Goal: Task Accomplishment & Management: Complete application form

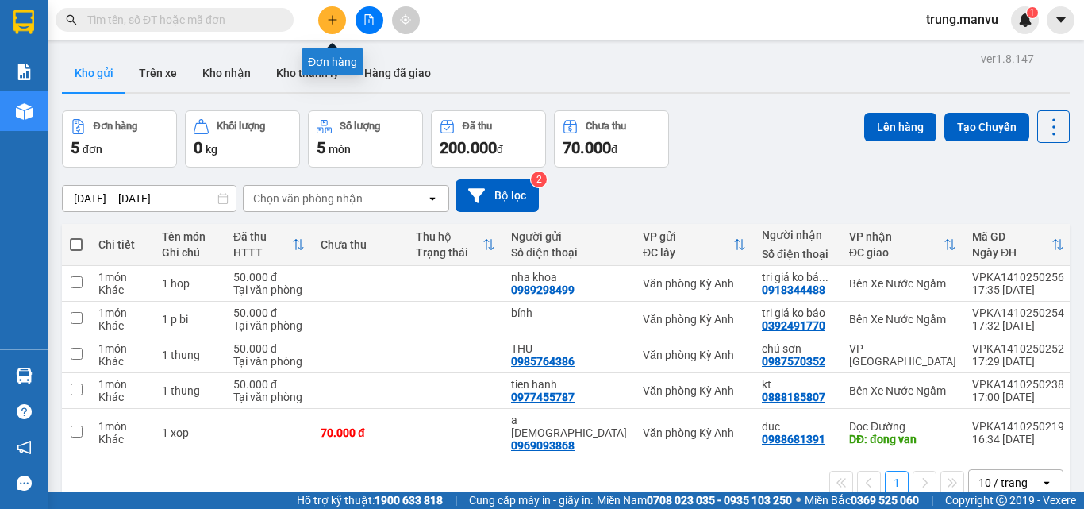
click at [324, 19] on button at bounding box center [332, 20] width 28 height 28
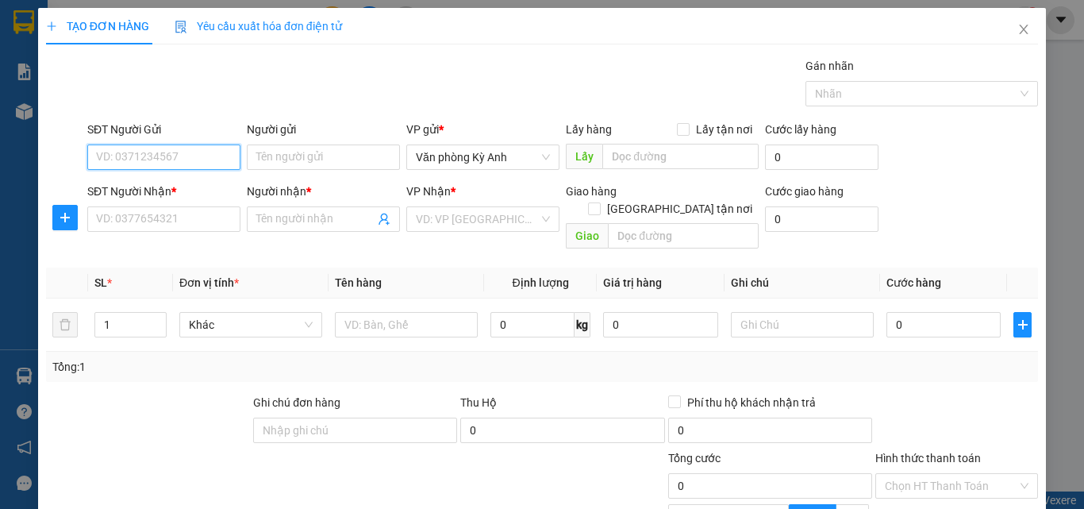
click at [198, 156] on input "SĐT Người Gửi" at bounding box center [163, 156] width 153 height 25
type input "0797298333"
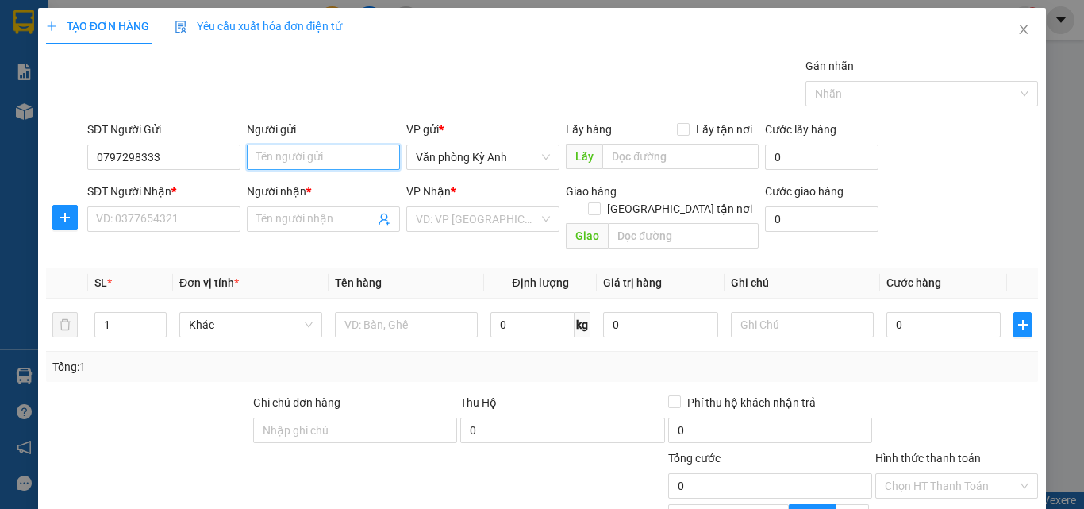
click at [325, 150] on input "Người gửi" at bounding box center [323, 156] width 153 height 25
type input "GA RA VIÊT LAO"
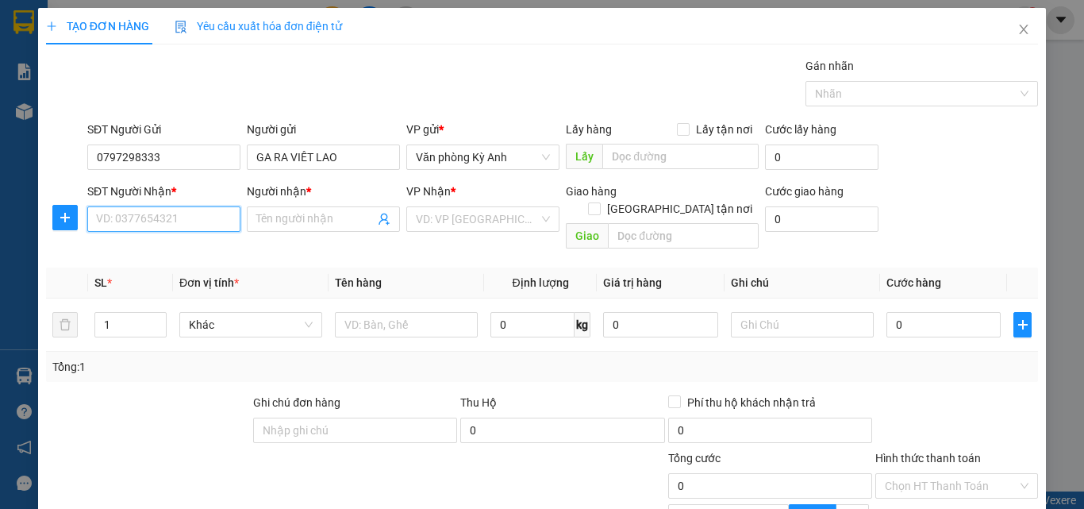
click at [181, 227] on input "SĐT Người Nhận *" at bounding box center [163, 218] width 153 height 25
type input "0916774078"
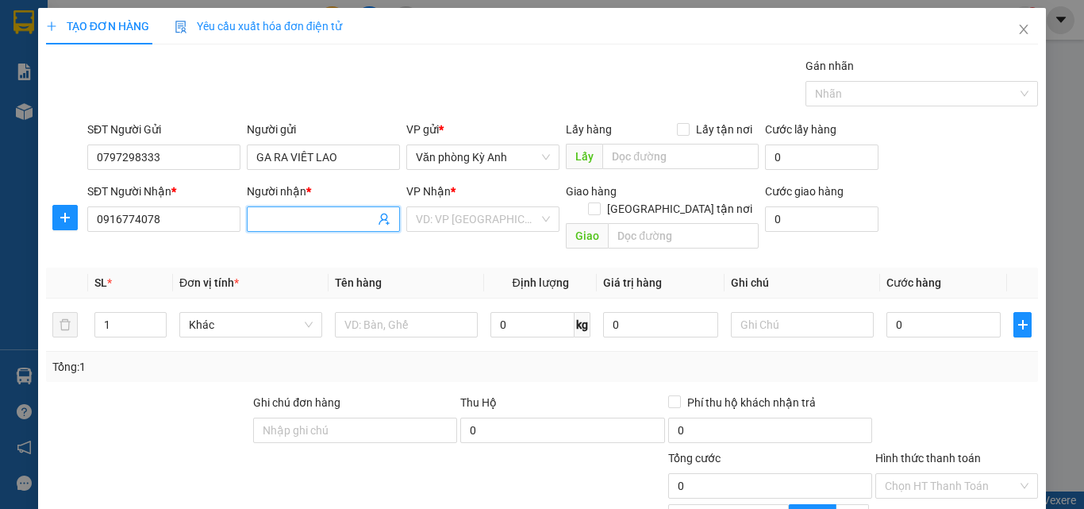
click at [303, 210] on input "Người nhận *" at bounding box center [315, 218] width 118 height 17
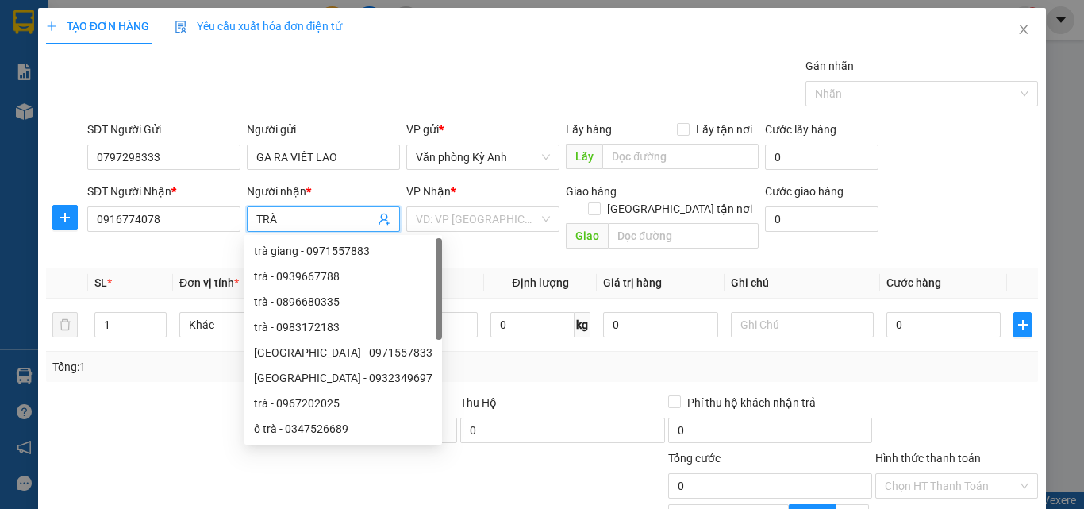
type input "TRÀ"
click at [482, 205] on div "VP Nhận *" at bounding box center [482, 195] width 153 height 24
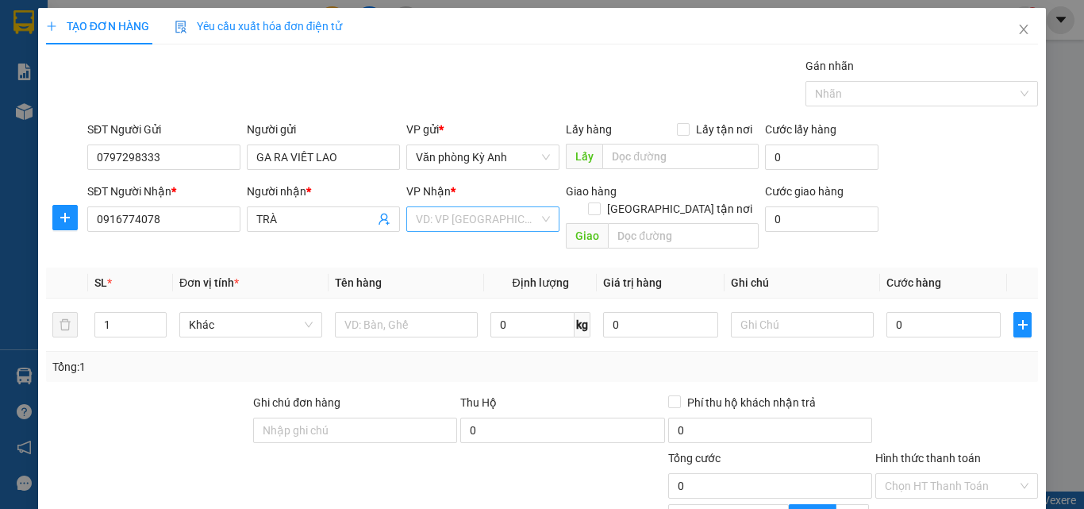
click at [472, 217] on input "search" at bounding box center [477, 219] width 123 height 24
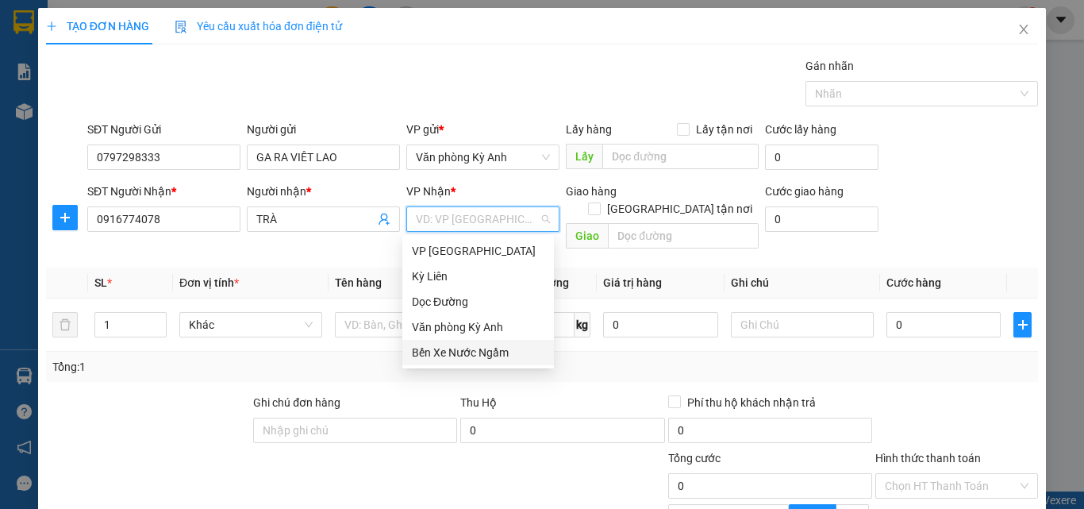
click at [479, 349] on div "Bến Xe Nước Ngầm" at bounding box center [478, 352] width 133 height 17
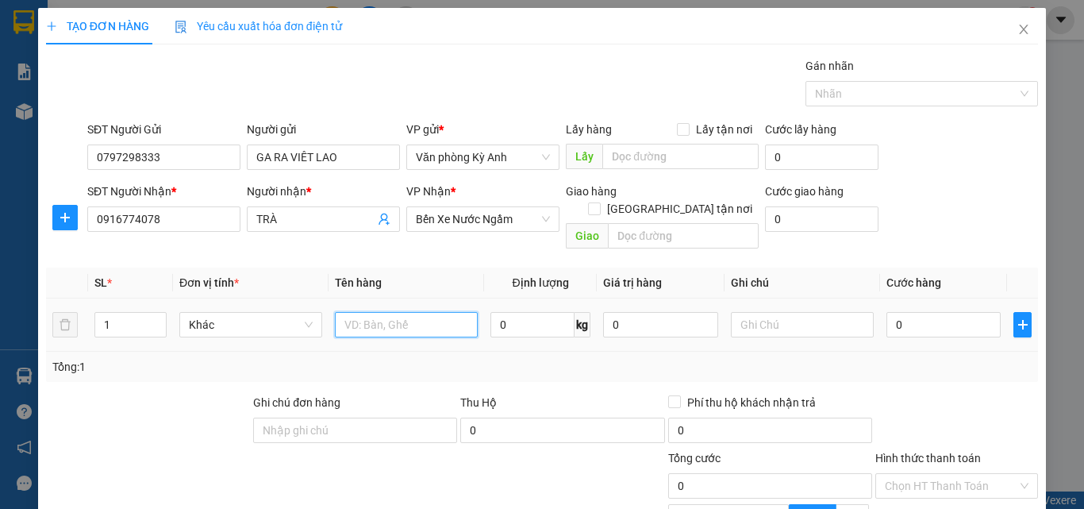
click at [362, 312] on input "text" at bounding box center [406, 324] width 143 height 25
type input "1 THUNG"
click at [886, 312] on input "0" at bounding box center [943, 324] width 114 height 25
type input "5"
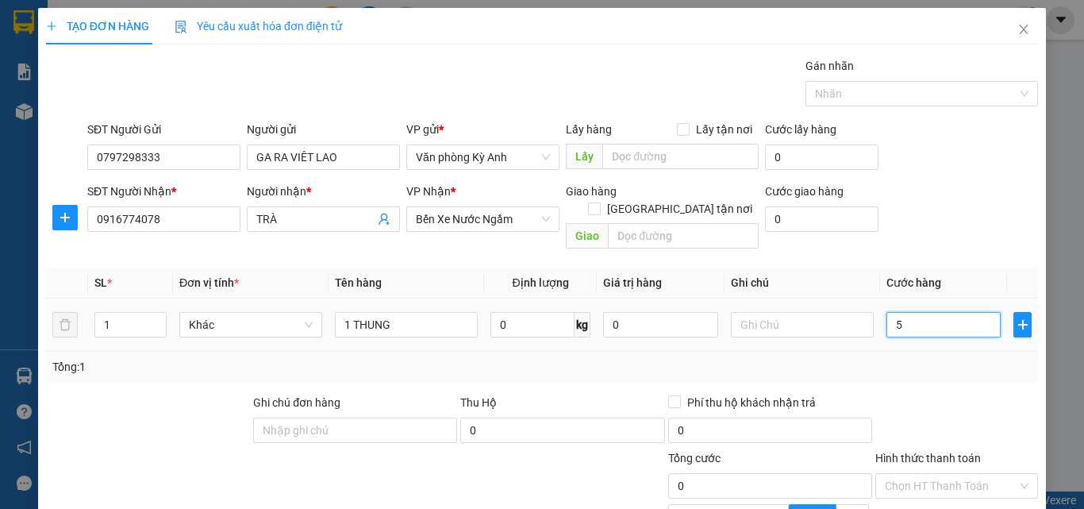
type input "5"
type input "50"
type input "500"
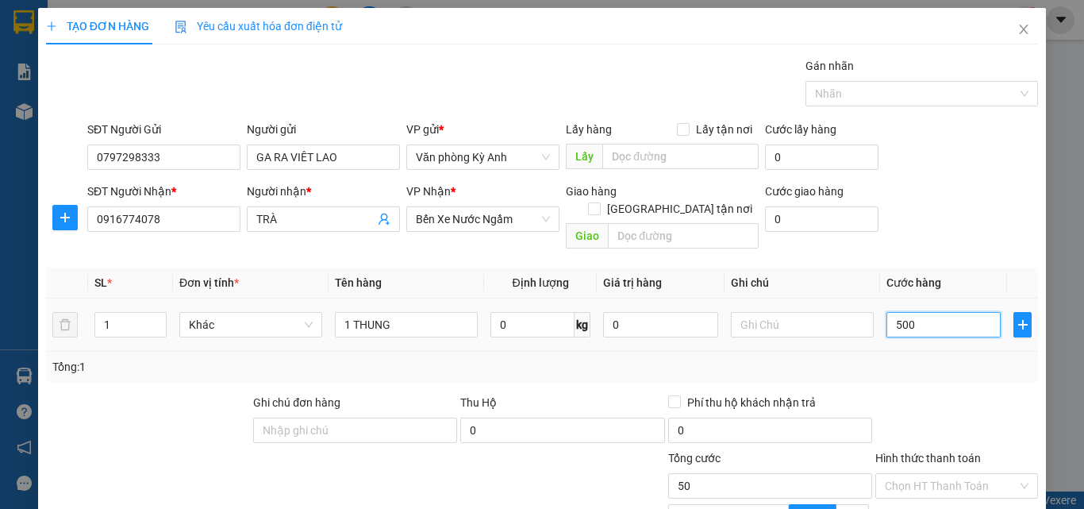
type input "500"
type input "5.000"
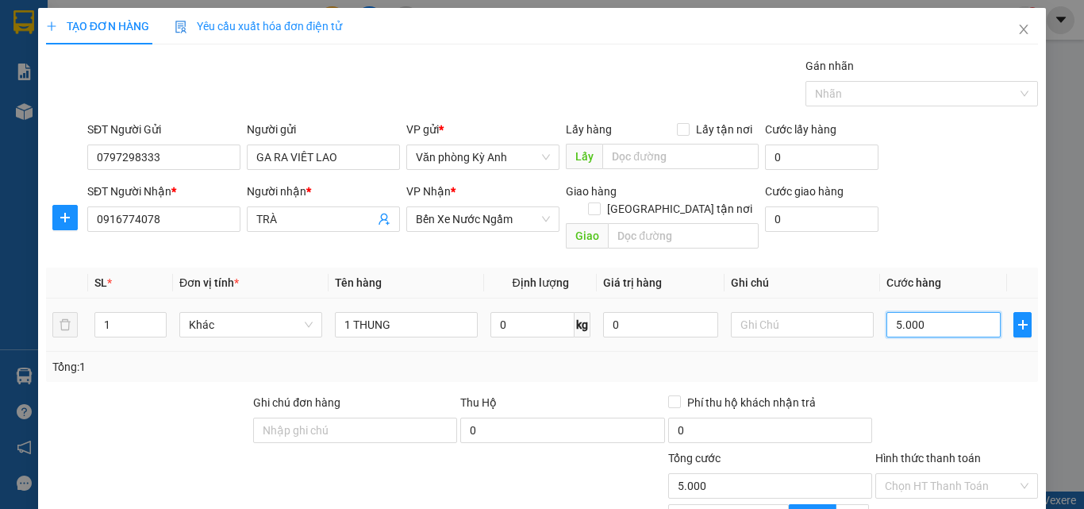
type input "50.000"
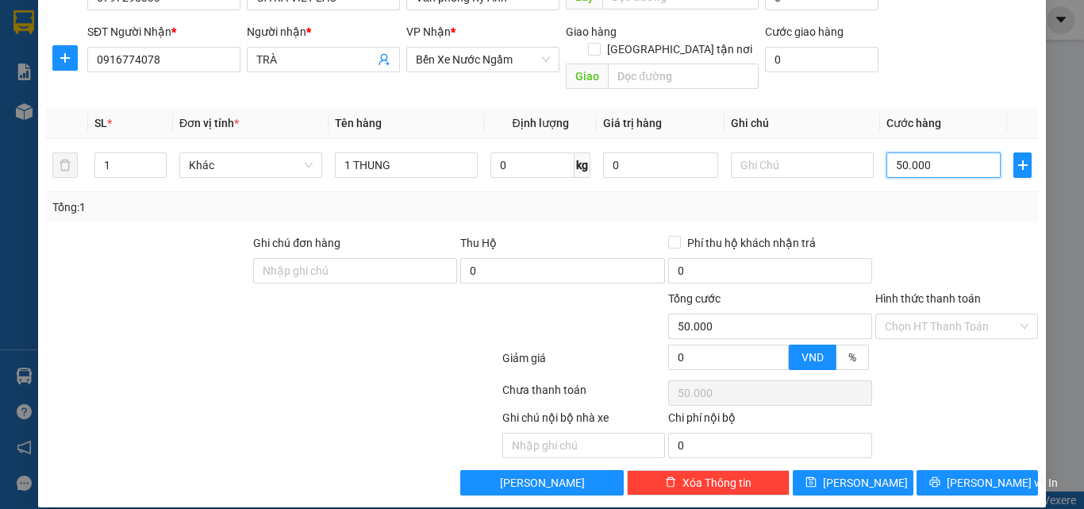
type input "50.000"
click at [931, 292] on label "Hình thức thanh toán" at bounding box center [928, 298] width 106 height 13
click at [931, 314] on input "Hình thức thanh toán" at bounding box center [951, 326] width 133 height 24
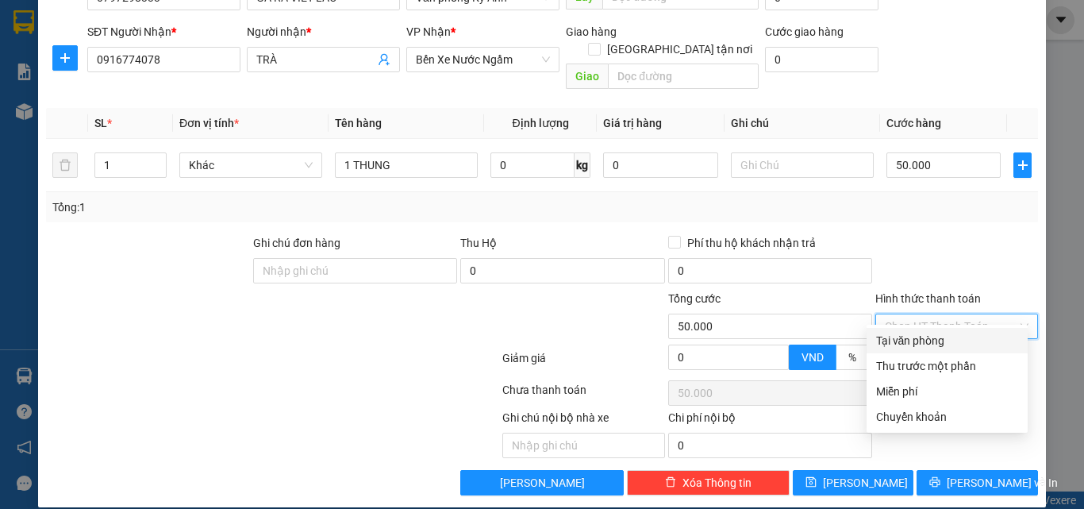
click at [913, 341] on div "Tại văn phòng" at bounding box center [947, 340] width 142 height 17
type input "0"
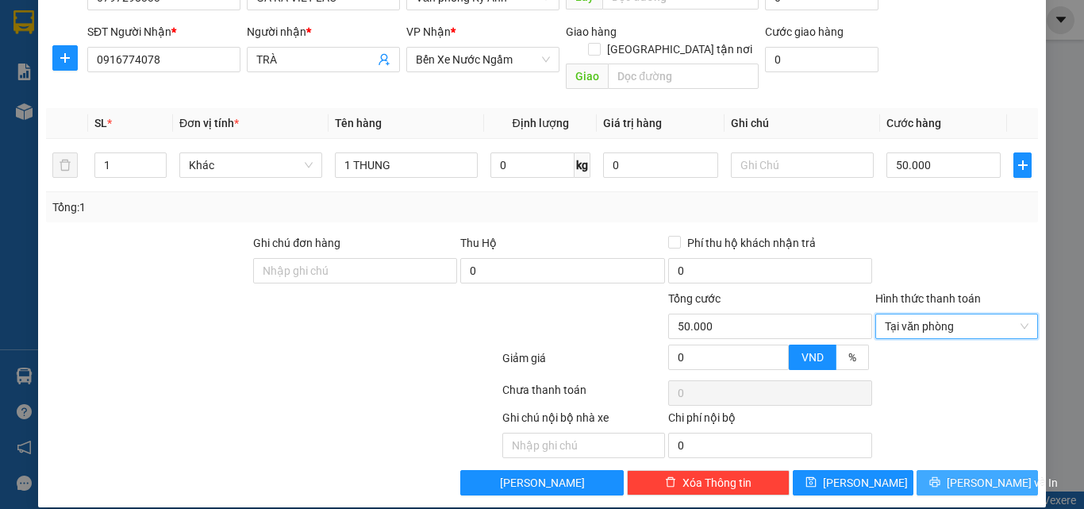
click at [972, 474] on span "[PERSON_NAME] và In" at bounding box center [1002, 482] width 111 height 17
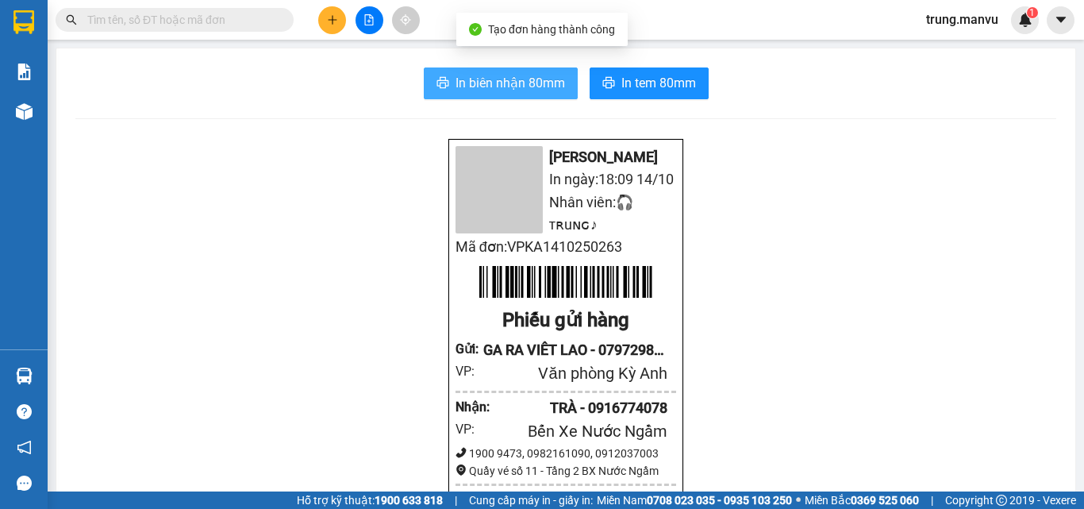
click at [489, 80] on span "In biên nhận 80mm" at bounding box center [510, 83] width 110 height 20
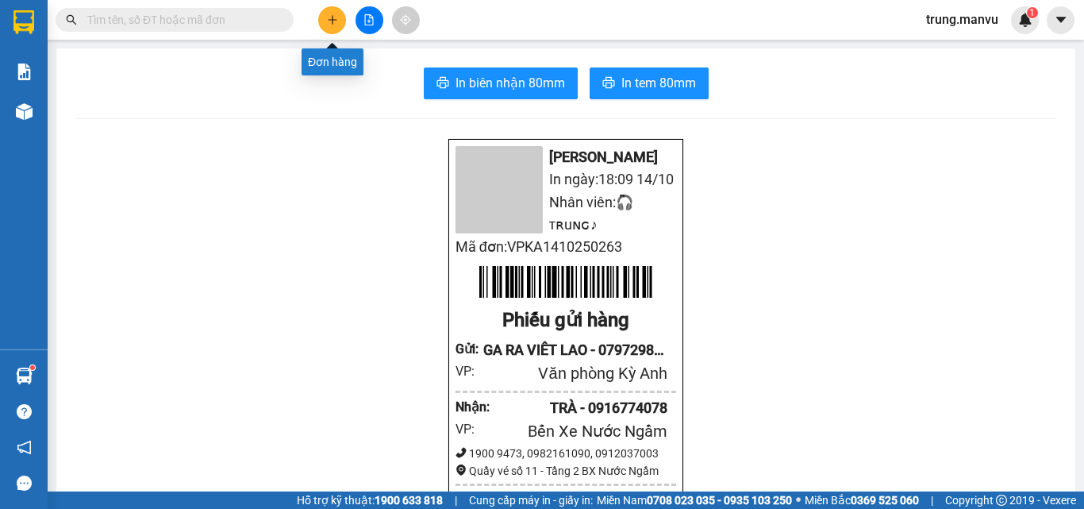
click at [327, 21] on icon "plus" at bounding box center [332, 19] width 11 height 11
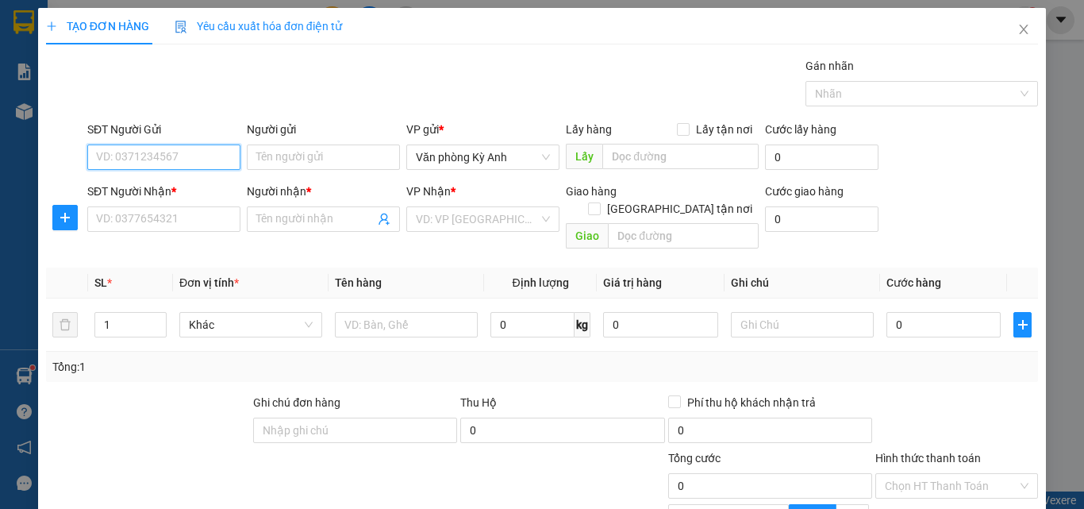
click at [191, 158] on input "SĐT Người Gửi" at bounding box center [163, 156] width 153 height 25
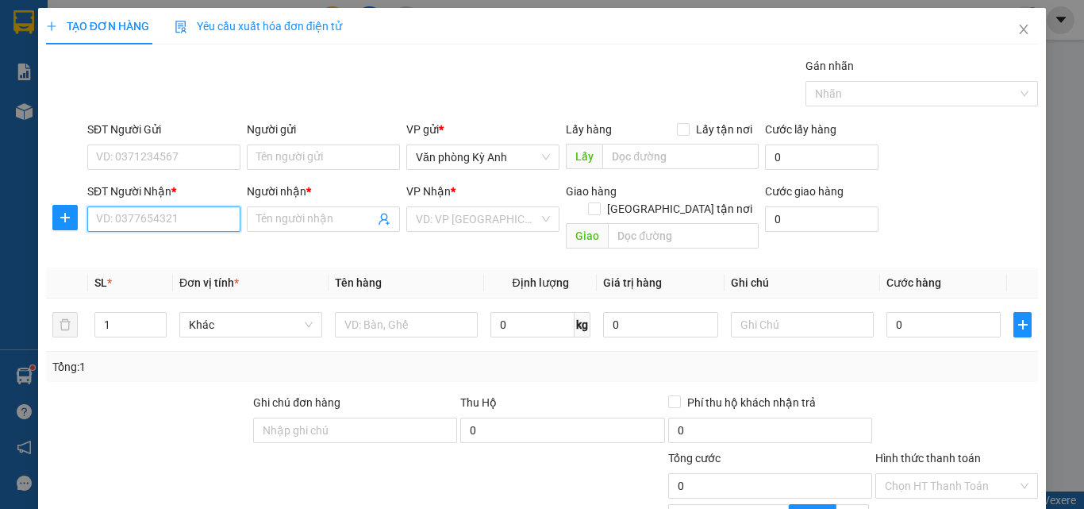
click at [174, 229] on input "SĐT Người Nhận *" at bounding box center [163, 218] width 153 height 25
type input "0966712238"
click at [314, 202] on div "Người nhận *" at bounding box center [323, 195] width 153 height 24
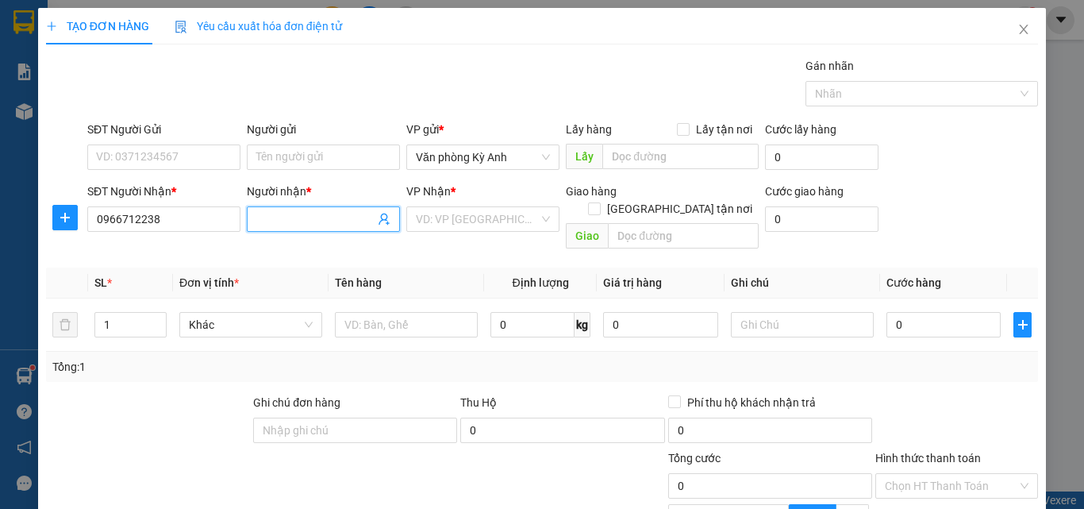
click at [298, 215] on input "Người nhận *" at bounding box center [315, 218] width 118 height 17
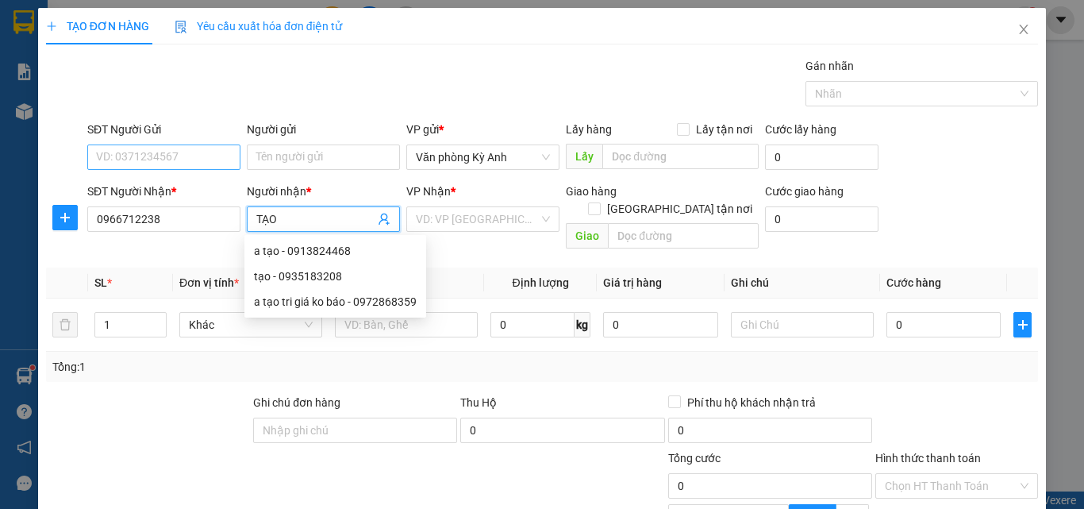
type input "TẠO"
click at [163, 153] on input "SĐT Người Gửi" at bounding box center [163, 156] width 153 height 25
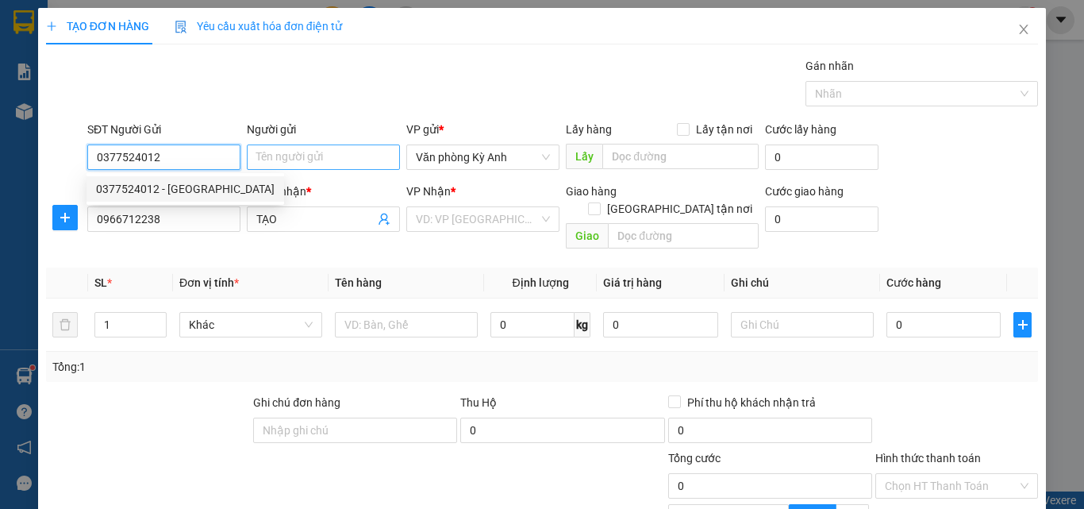
type input "0377524012"
click at [321, 155] on input "Người gửi" at bounding box center [323, 156] width 153 height 25
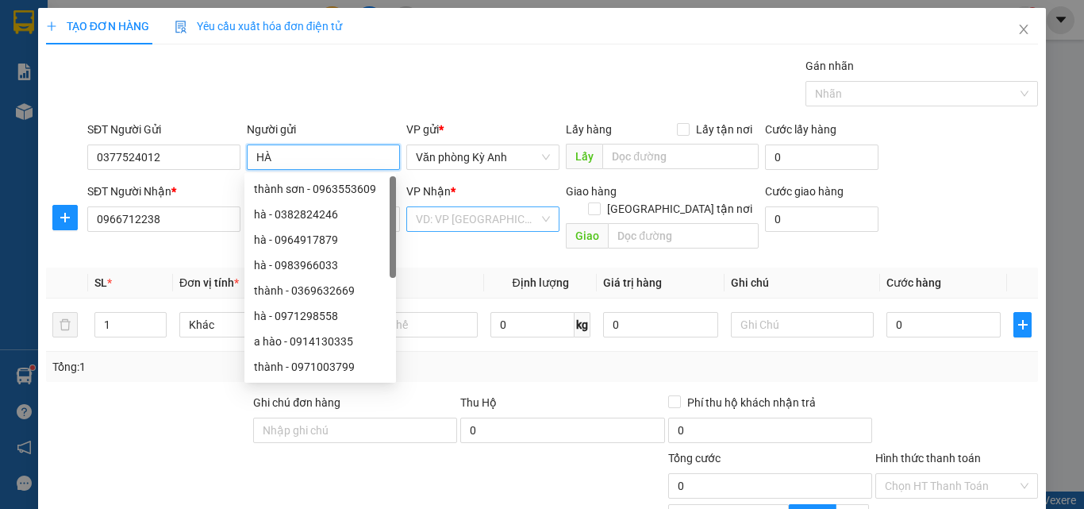
type input "HÀ"
click at [501, 216] on input "search" at bounding box center [477, 219] width 123 height 24
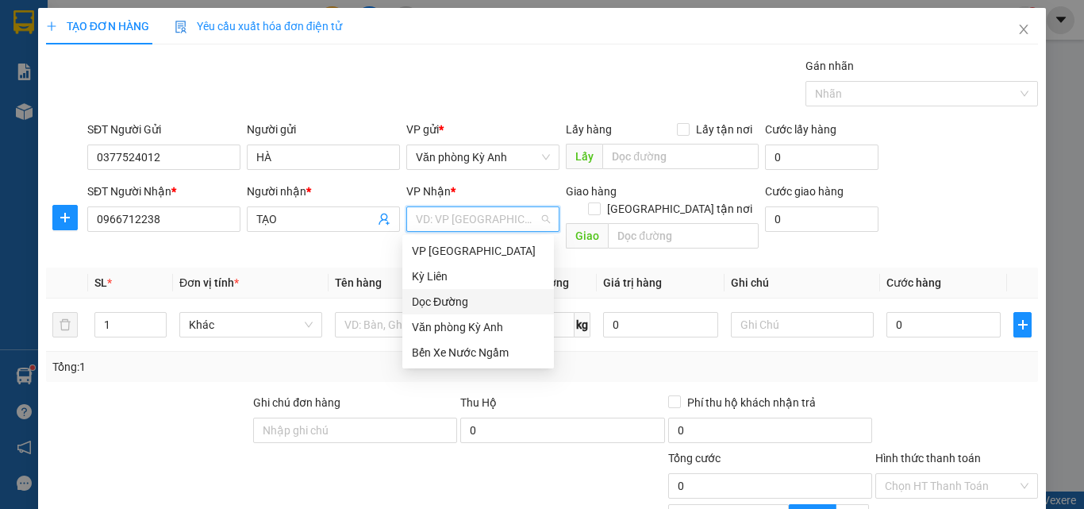
click at [473, 302] on div "Dọc Đường" at bounding box center [478, 301] width 133 height 17
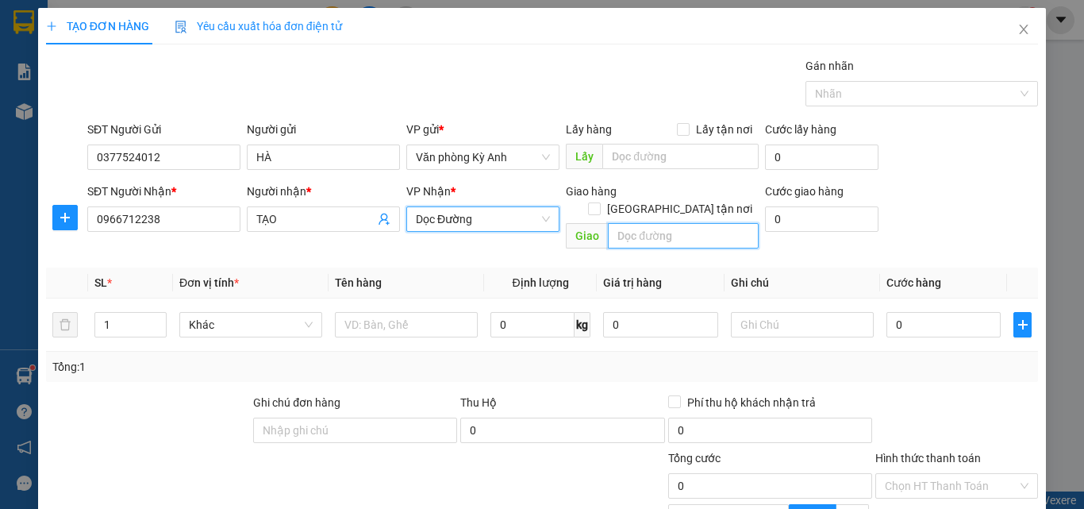
click at [648, 224] on input "text" at bounding box center [683, 235] width 151 height 25
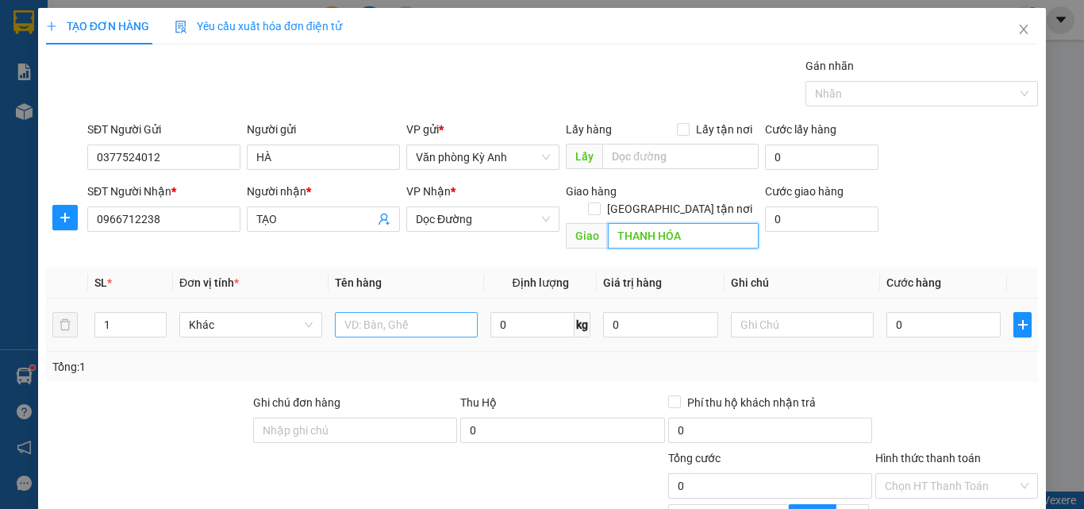
type input "THANH HÓA"
click at [363, 312] on input "text" at bounding box center [406, 324] width 143 height 25
type input "1BI"
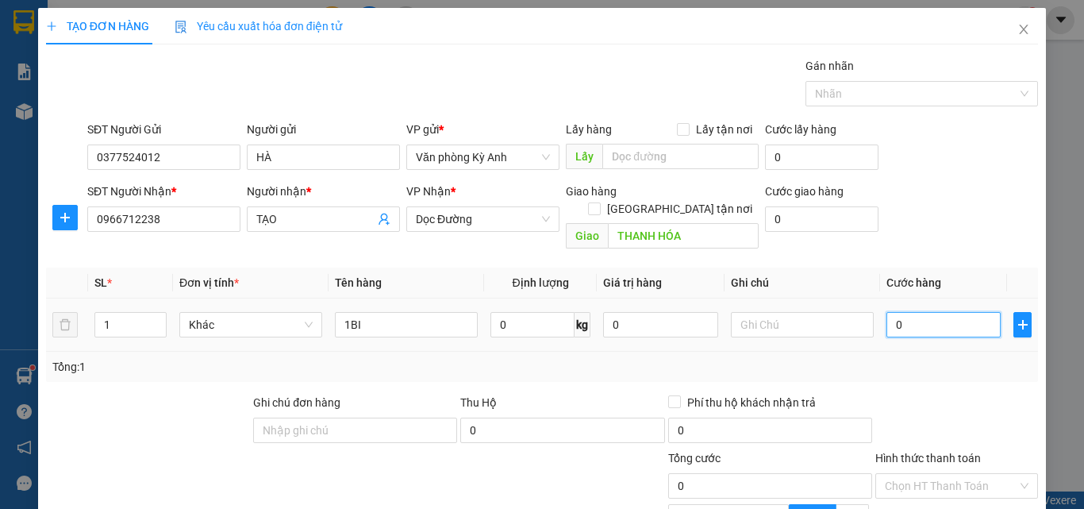
click at [886, 312] on input "0" at bounding box center [943, 324] width 114 height 25
type input "5"
type input "50"
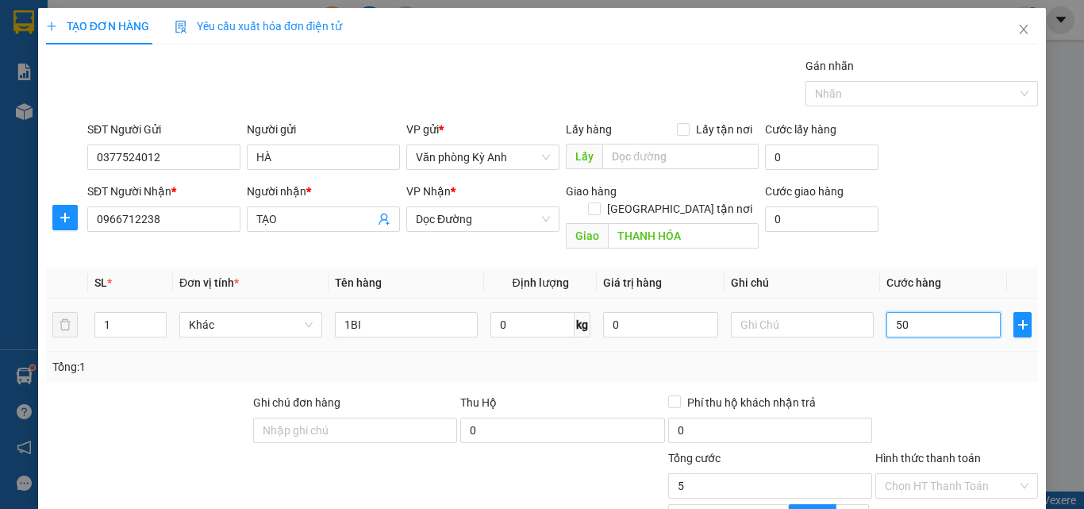
type input "50"
type input "500"
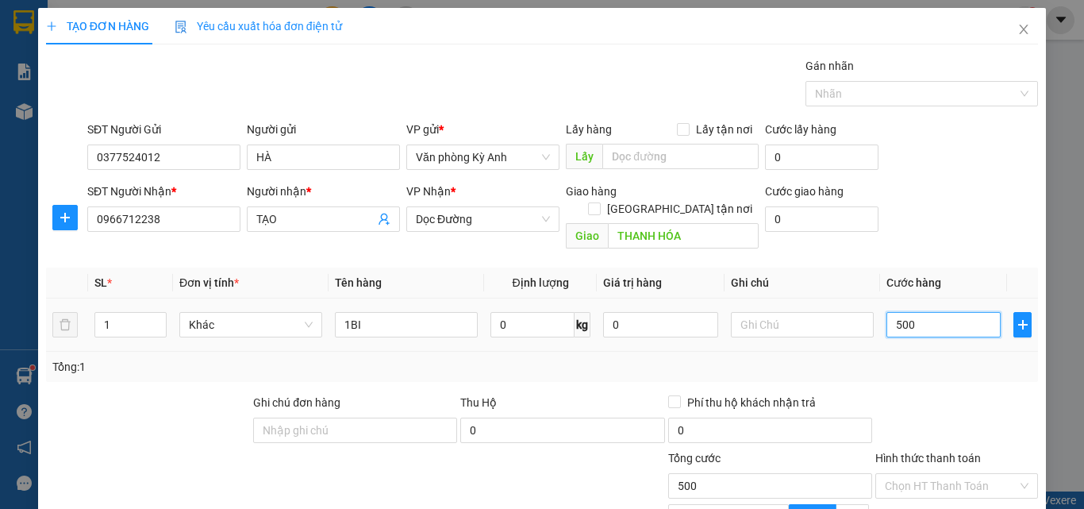
type input "5.000"
type input "50.000"
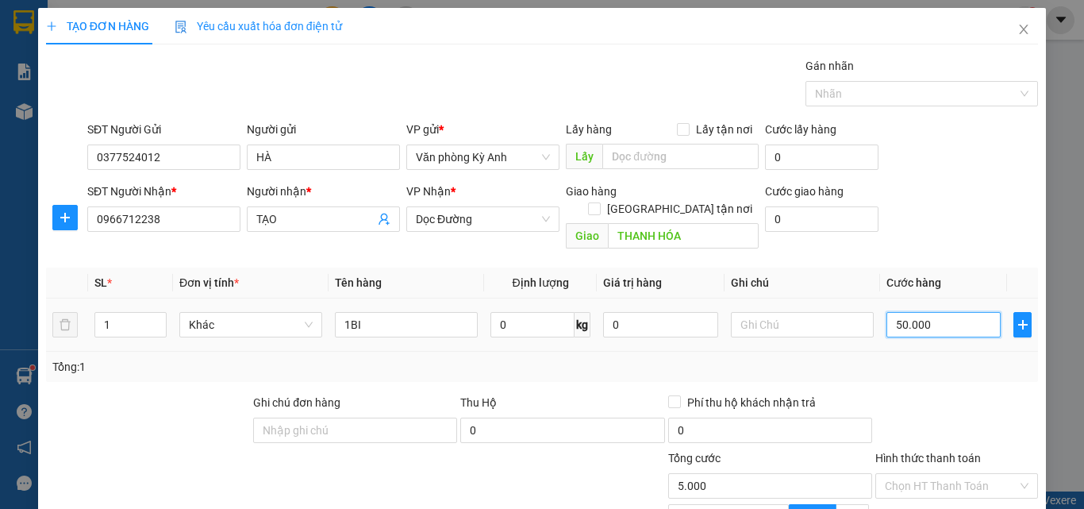
type input "50.000"
click at [607, 312] on input "0" at bounding box center [660, 324] width 114 height 25
click at [886, 312] on input "50.000" at bounding box center [943, 324] width 114 height 25
type input "0"
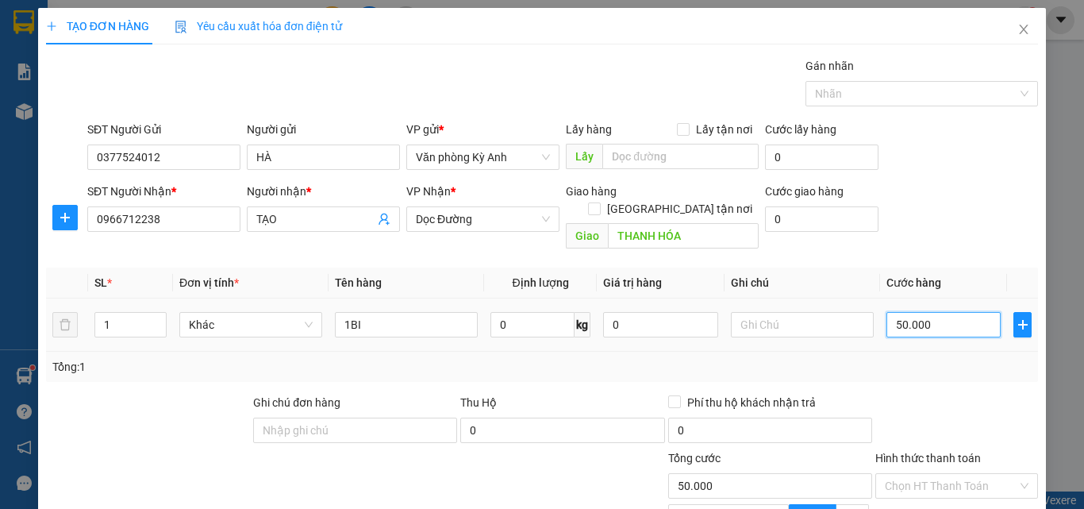
type input "0"
click at [886, 312] on input "0" at bounding box center [943, 324] width 114 height 25
type input "0"
click at [603, 312] on input "0" at bounding box center [660, 324] width 114 height 25
click at [886, 312] on input "0" at bounding box center [943, 324] width 114 height 25
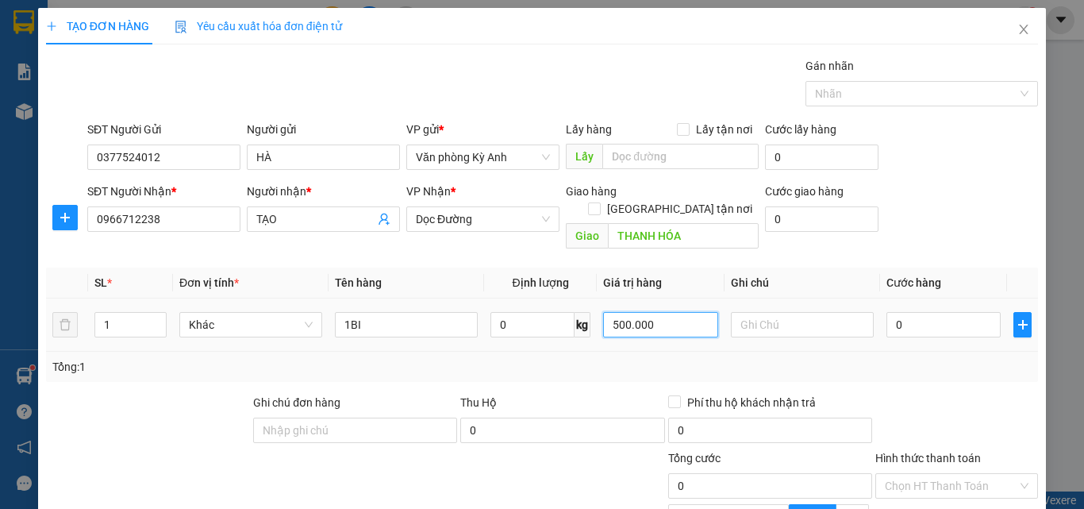
click at [655, 312] on input "500.000" at bounding box center [660, 324] width 114 height 25
type input "5.000.000"
click at [886, 312] on input "0" at bounding box center [943, 324] width 114 height 25
type input "7"
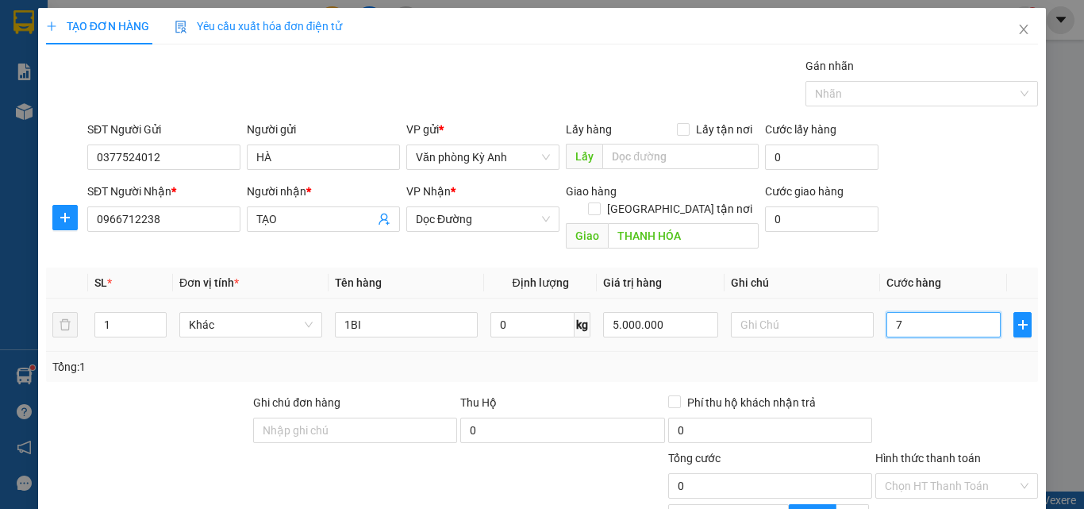
type input "7"
type input "70"
type input "700"
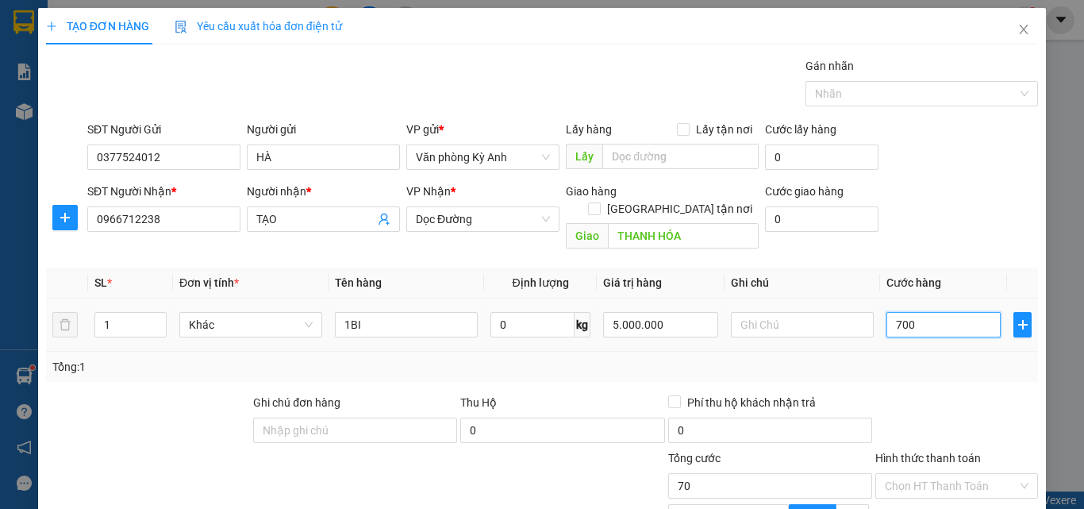
type input "700"
type input "7.000"
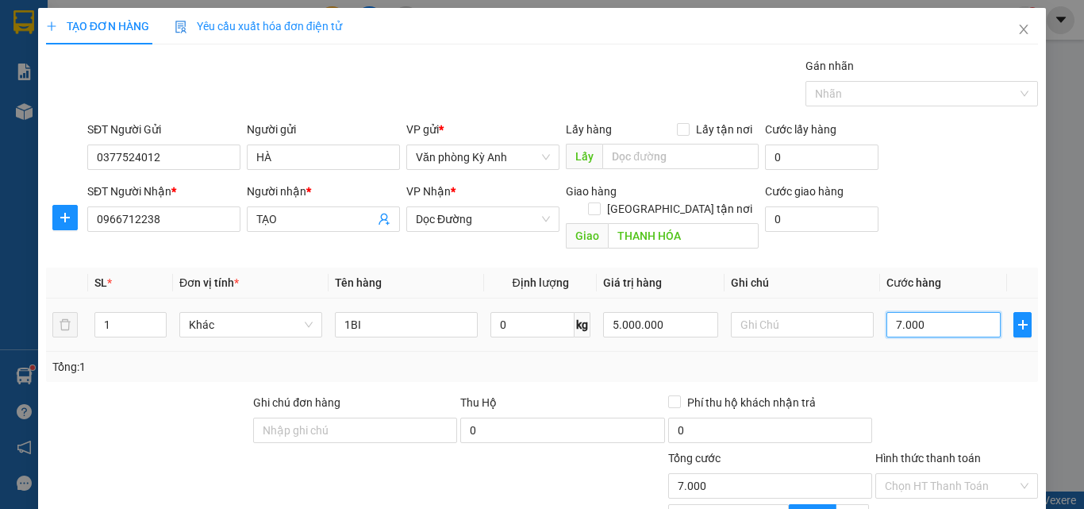
type input "70.000"
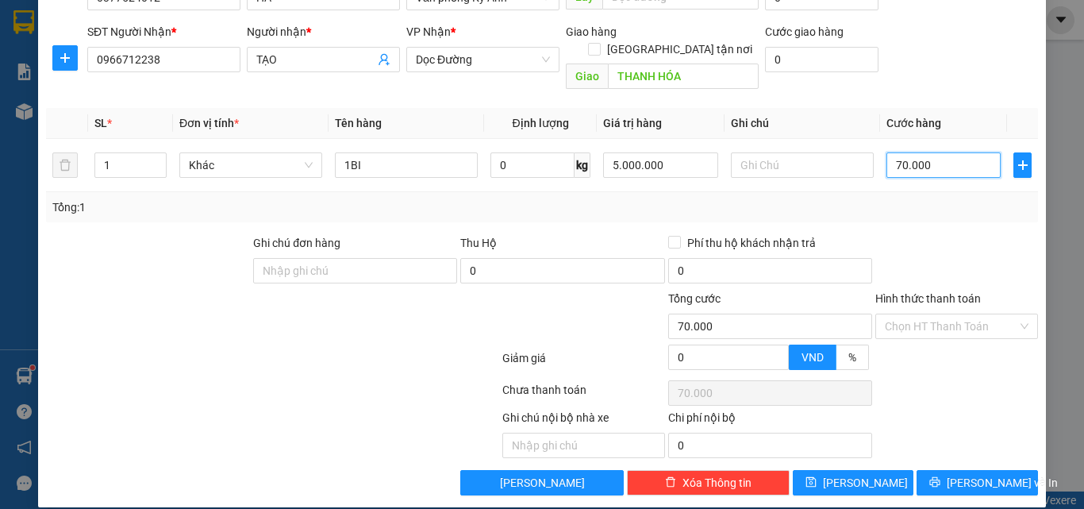
type input "70.000"
click at [936, 292] on label "Hình thức thanh toán" at bounding box center [928, 298] width 106 height 13
click at [936, 314] on input "Hình thức thanh toán" at bounding box center [951, 326] width 133 height 24
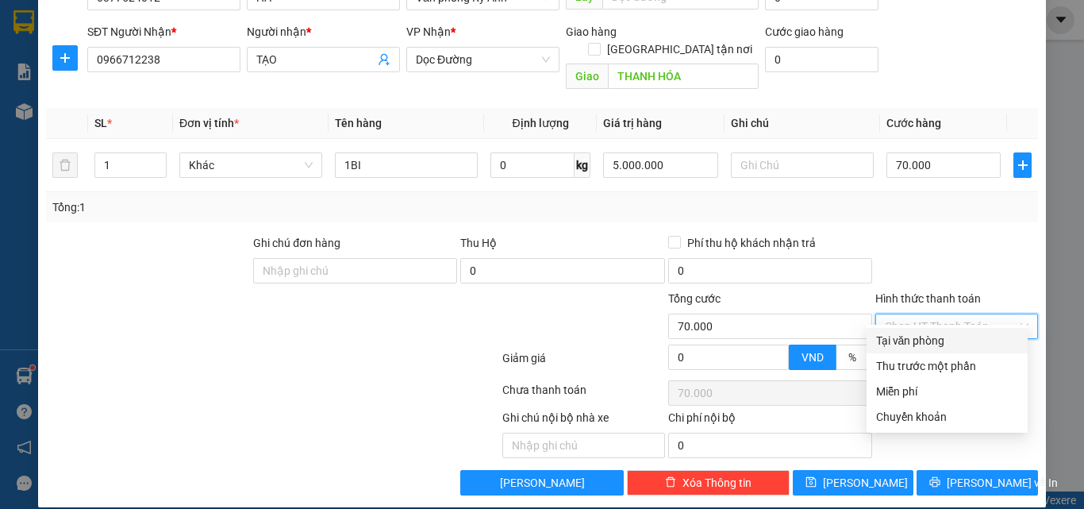
click at [904, 344] on div "Tại văn phòng" at bounding box center [947, 340] width 142 height 17
type input "0"
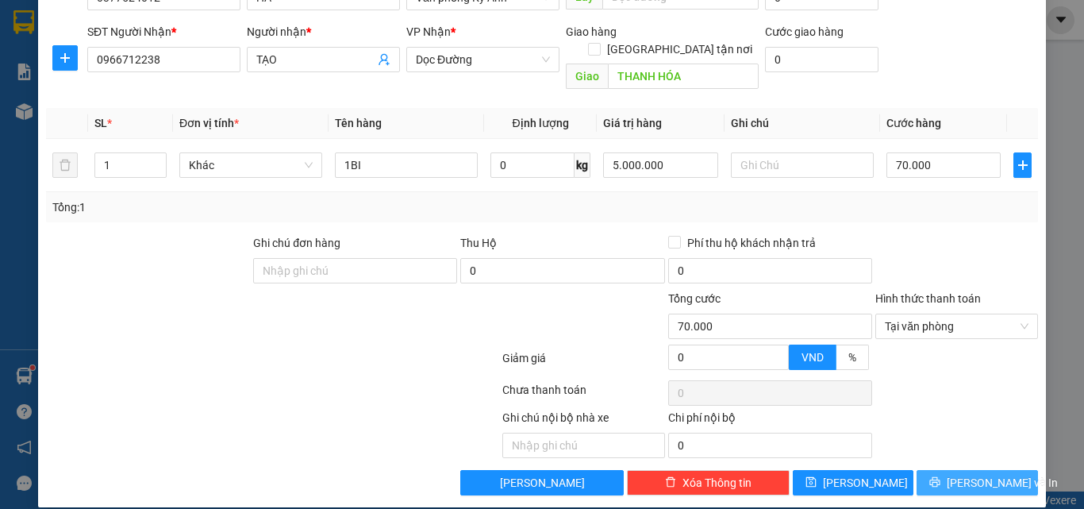
click at [967, 474] on span "[PERSON_NAME] và In" at bounding box center [1002, 482] width 111 height 17
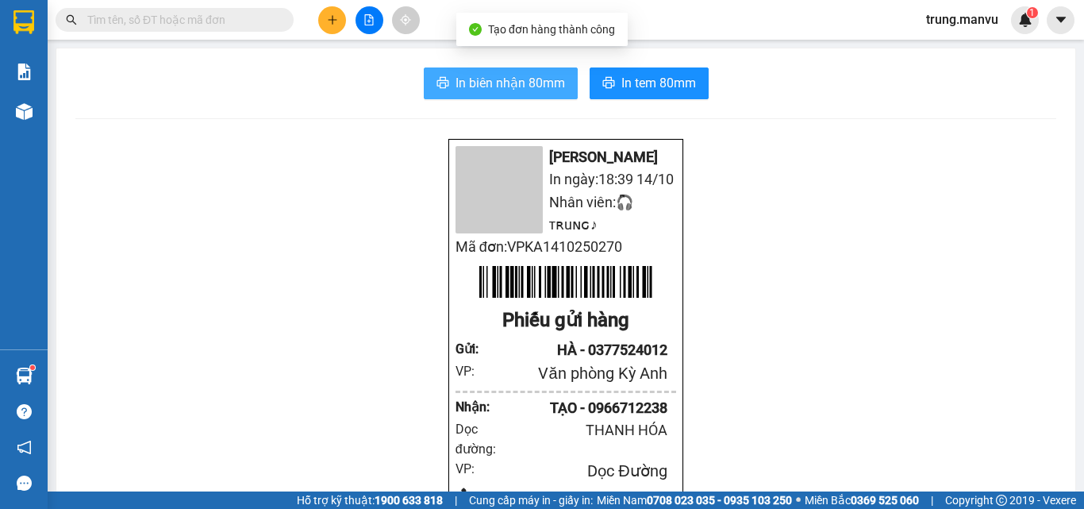
click at [519, 80] on span "In biên nhận 80mm" at bounding box center [510, 83] width 110 height 20
